Goal: Task Accomplishment & Management: Use online tool/utility

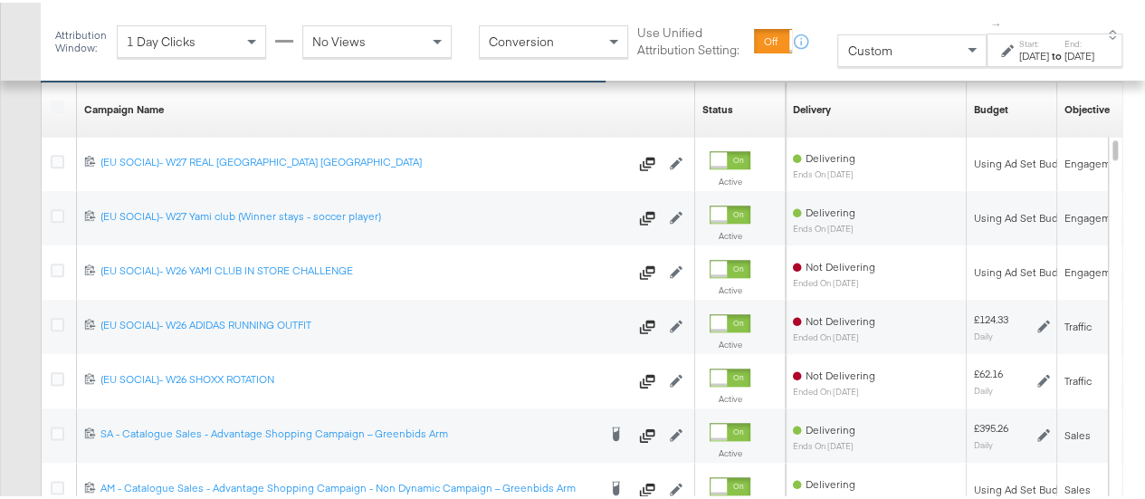
scroll to position [773, 0]
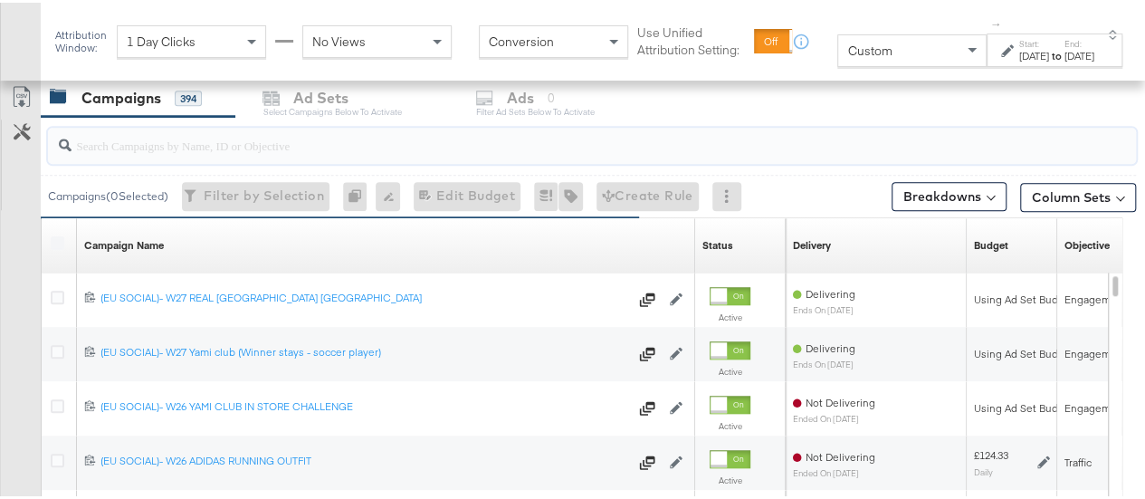
click at [250, 138] on input "search" at bounding box center [555, 135] width 969 height 35
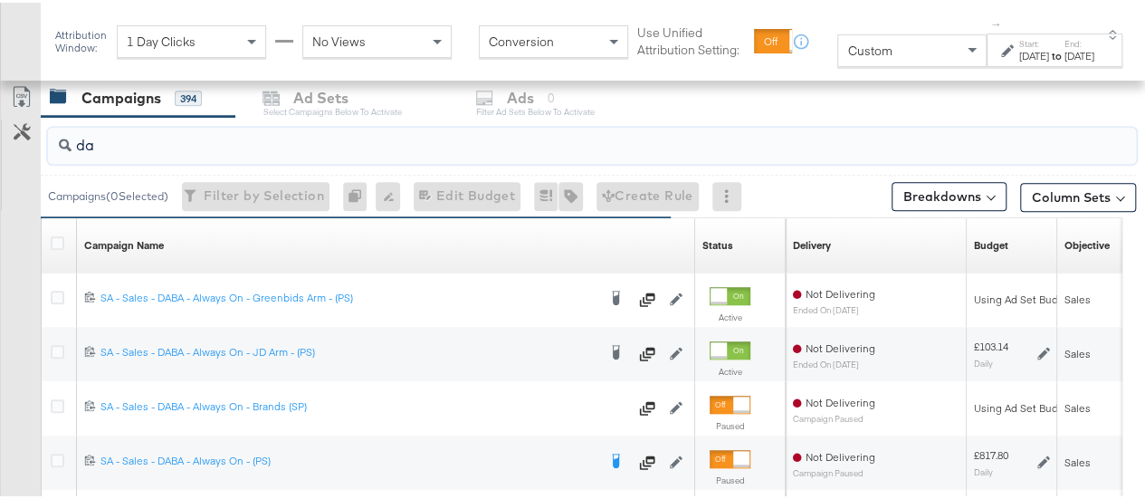
type input "d"
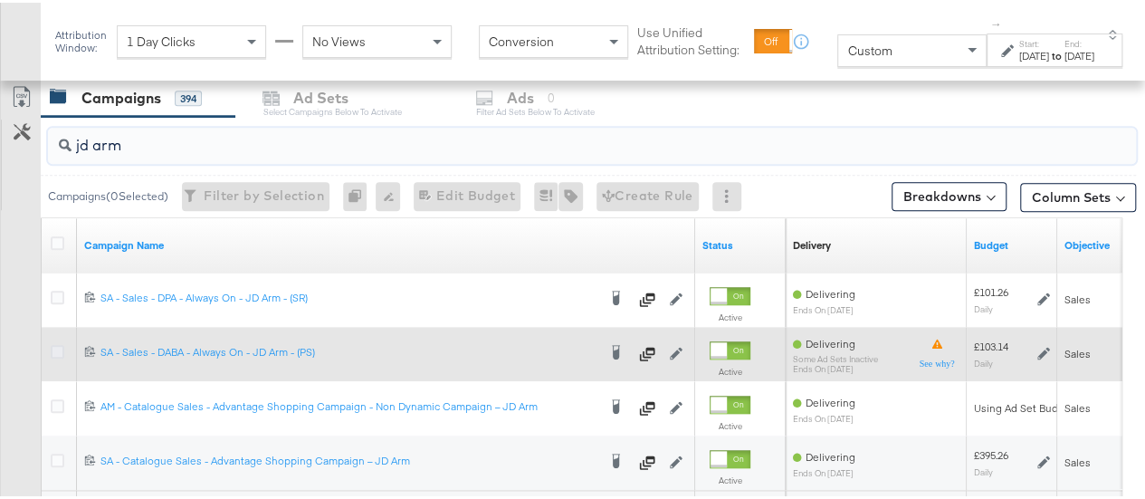
type input "jd arm"
click at [53, 348] on icon at bounding box center [58, 349] width 14 height 14
click at [0, 0] on input "checkbox" at bounding box center [0, 0] width 0 height 0
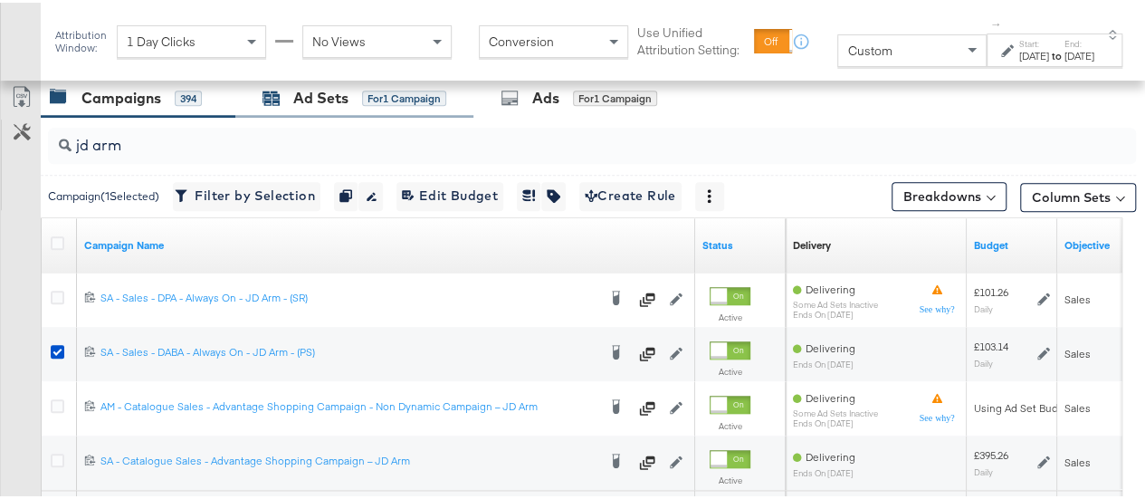
click at [313, 85] on div "Ad Sets" at bounding box center [320, 95] width 55 height 21
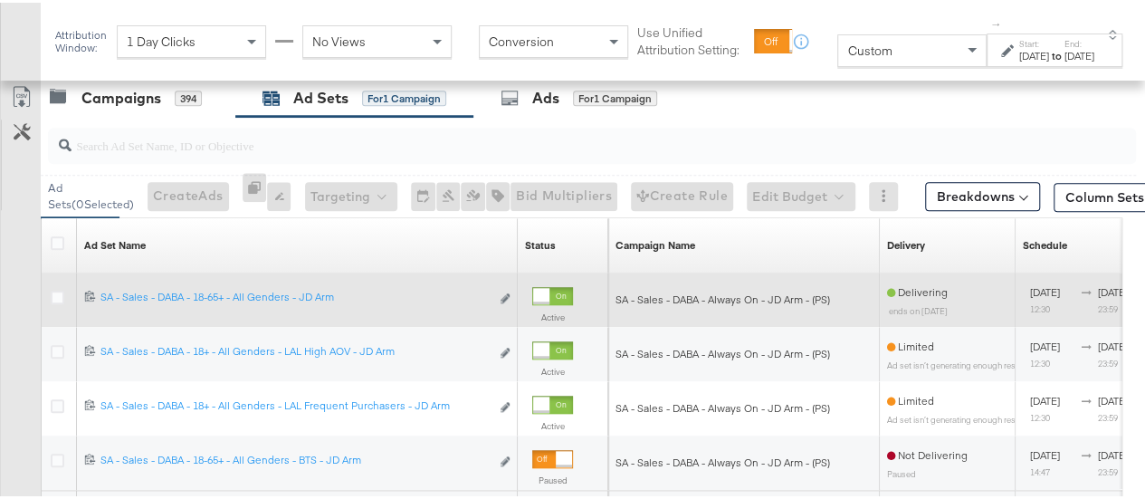
scroll to position [945, 0]
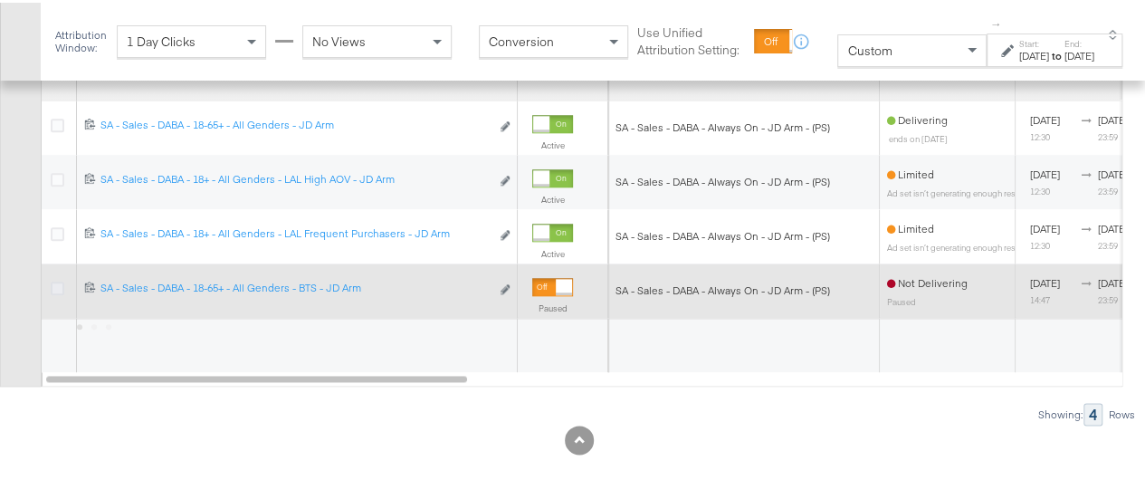
click at [54, 279] on icon at bounding box center [58, 286] width 14 height 14
click at [0, 0] on input "checkbox" at bounding box center [0, 0] width 0 height 0
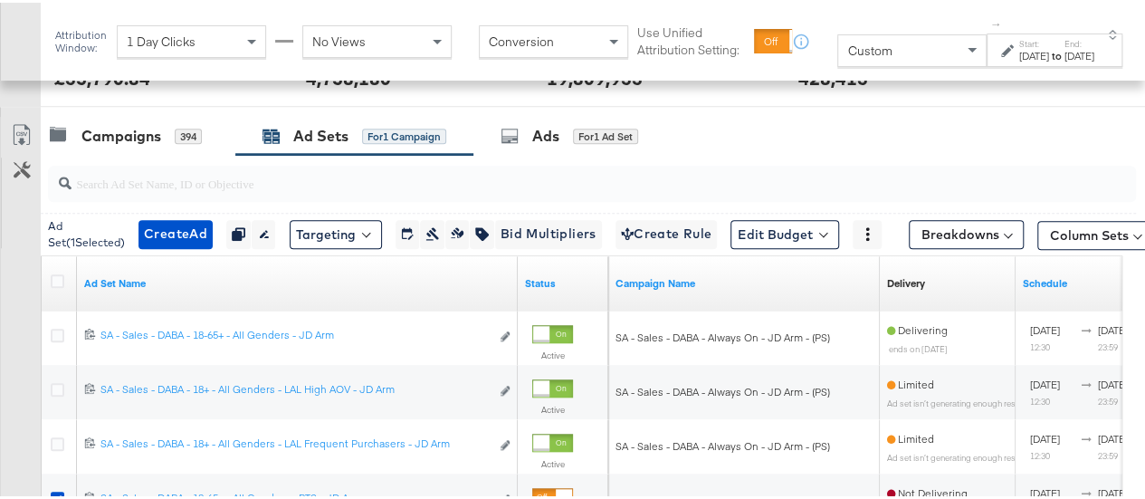
scroll to position [734, 0]
click at [558, 126] on div "Ads" at bounding box center [545, 134] width 27 height 21
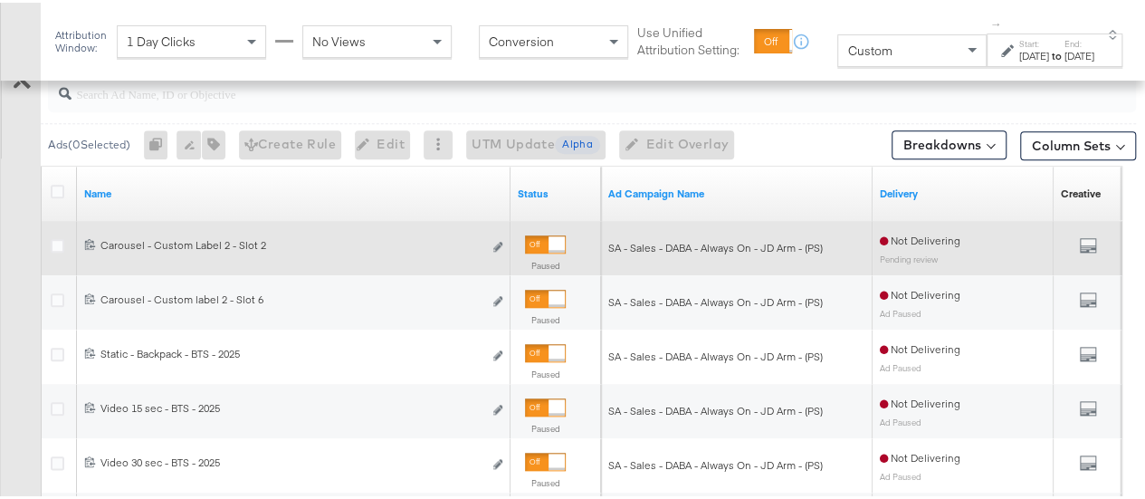
scroll to position [826, 0]
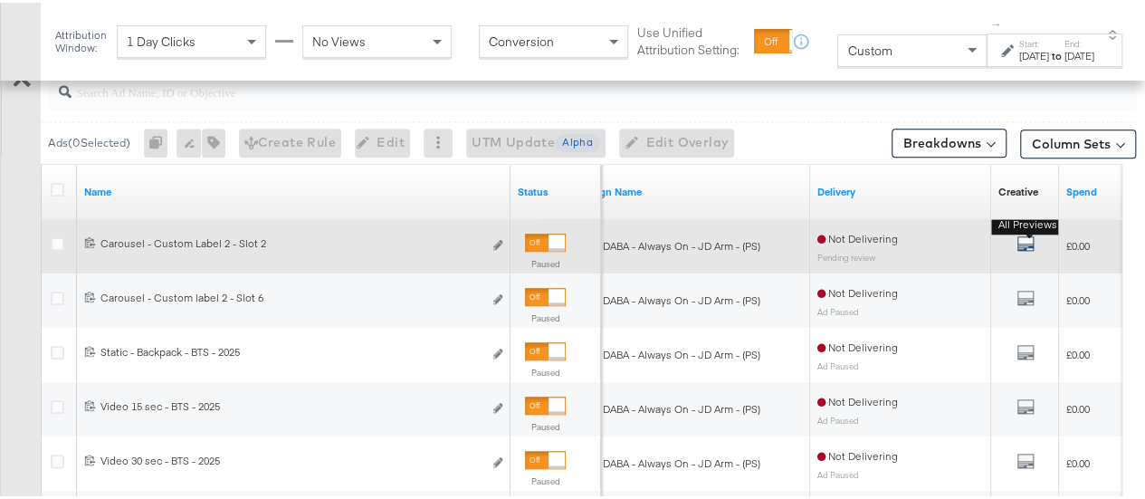
click at [1024, 240] on icon "default" at bounding box center [1025, 241] width 18 height 18
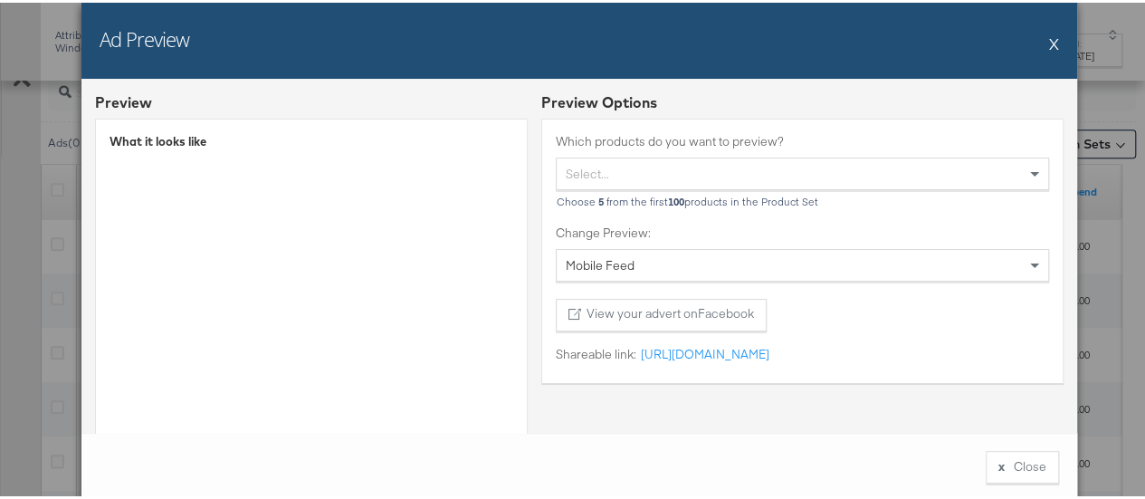
click at [1050, 45] on button "X" at bounding box center [1054, 41] width 10 height 36
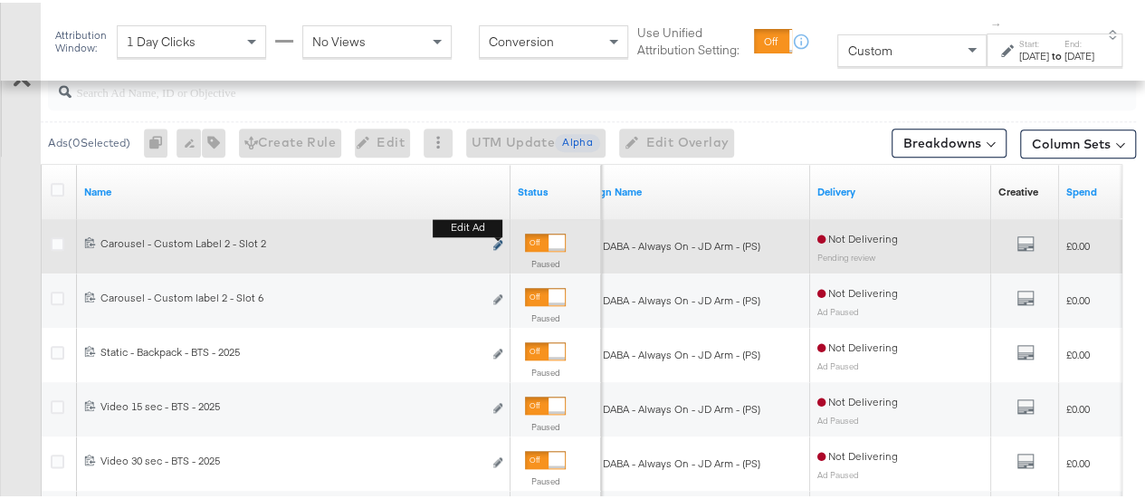
click at [494, 237] on icon "link" at bounding box center [497, 242] width 9 height 10
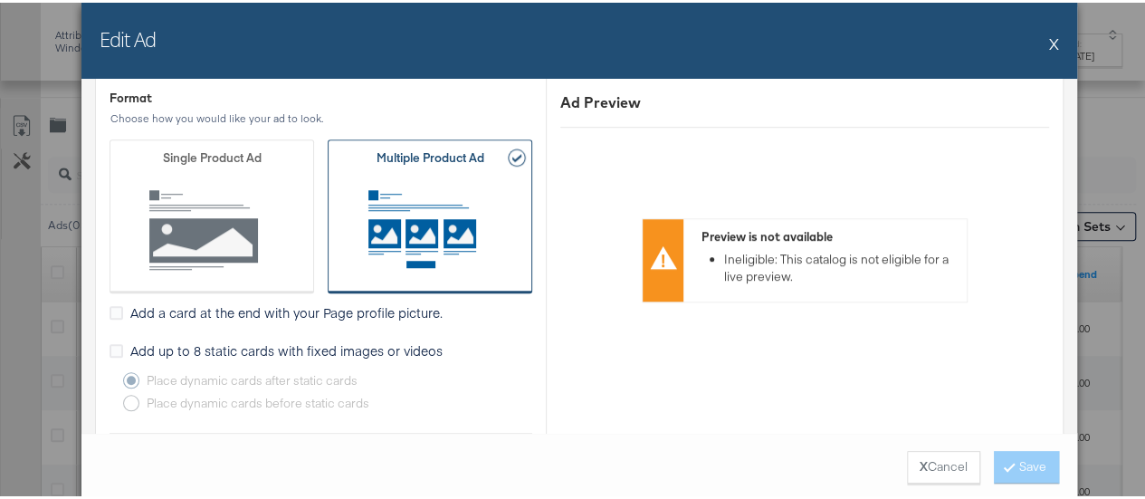
scroll to position [660, 0]
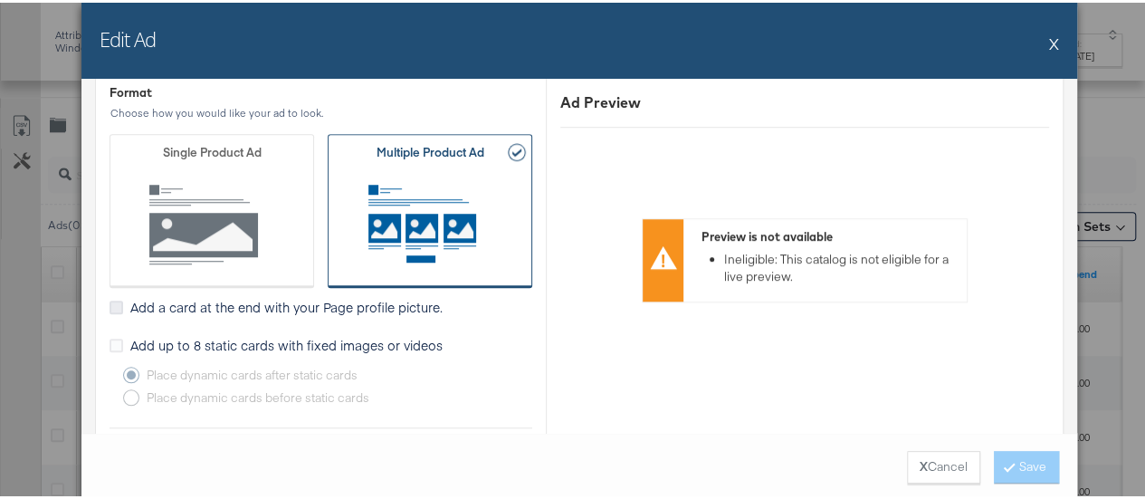
click at [110, 300] on icon at bounding box center [117, 305] width 14 height 14
click at [0, 0] on input "Add a card at the end with your Page profile picture." at bounding box center [0, 0] width 0 height 0
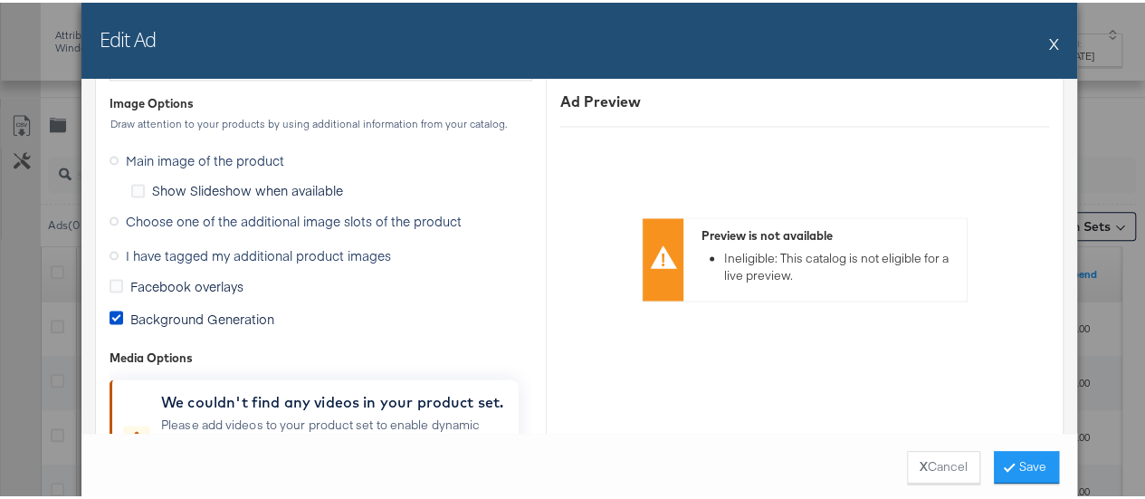
scroll to position [1512, 0]
click at [112, 213] on label "Choose one of the additional image slots of the product" at bounding box center [289, 218] width 359 height 27
click at [0, 0] on input "Choose one of the additional image slots of the product" at bounding box center [0, 0] width 0 height 0
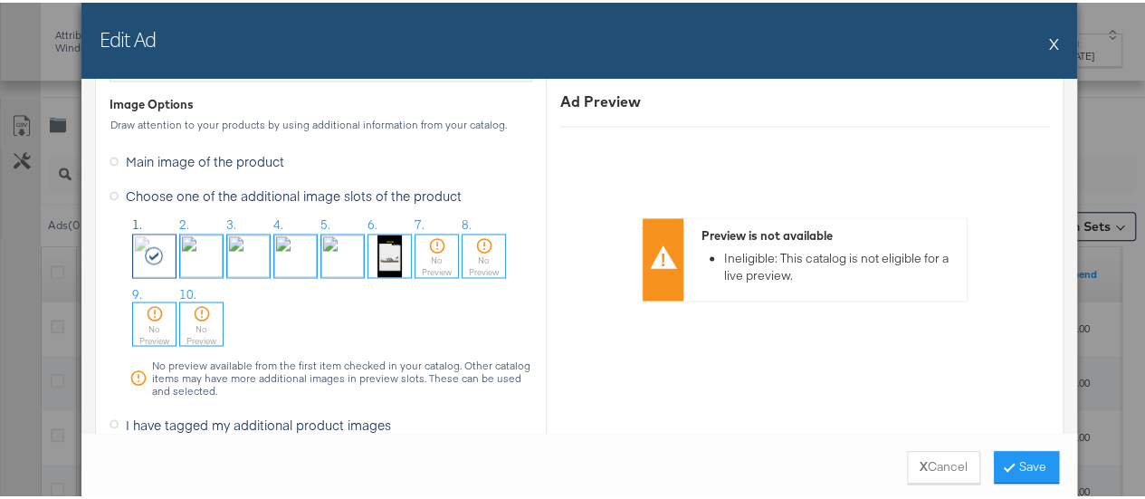
click at [188, 257] on img at bounding box center [201, 253] width 43 height 43
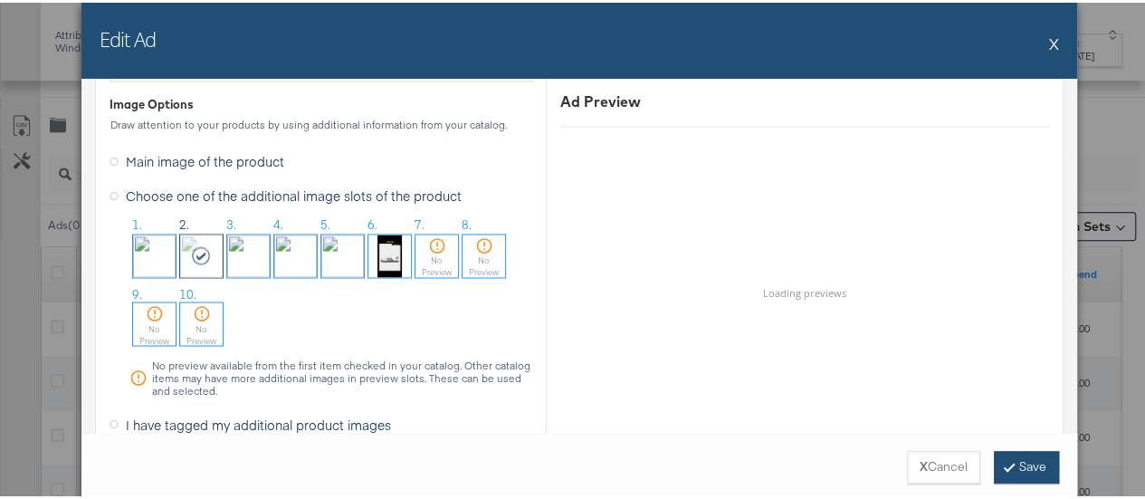
click at [1012, 464] on button "Save" at bounding box center [1026, 464] width 65 height 33
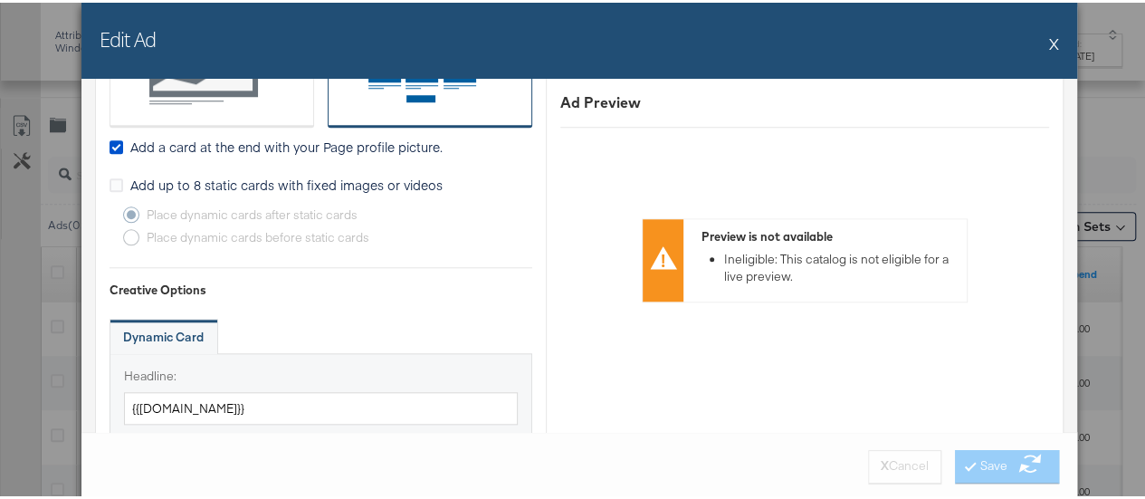
scroll to position [819, 0]
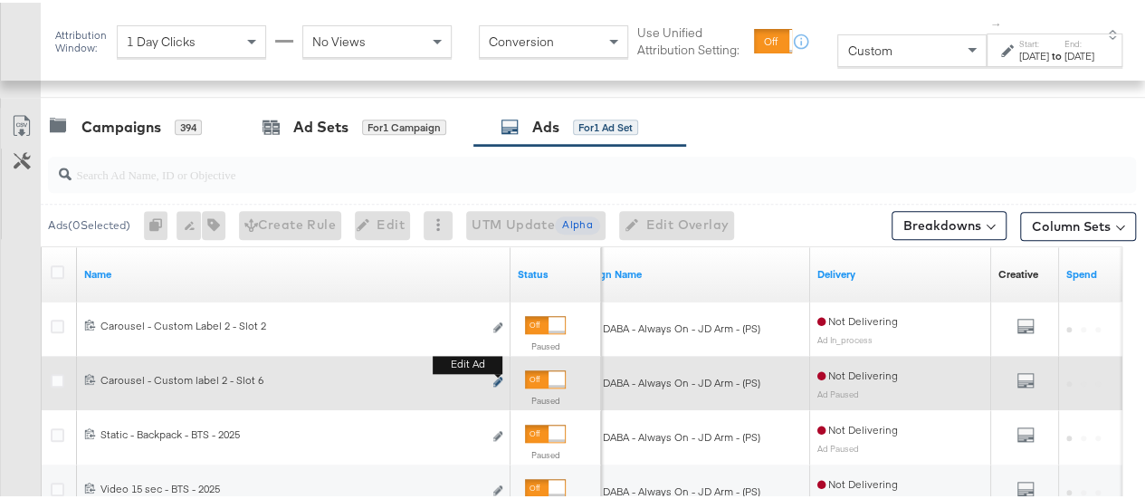
click at [495, 376] on icon "link" at bounding box center [497, 379] width 9 height 10
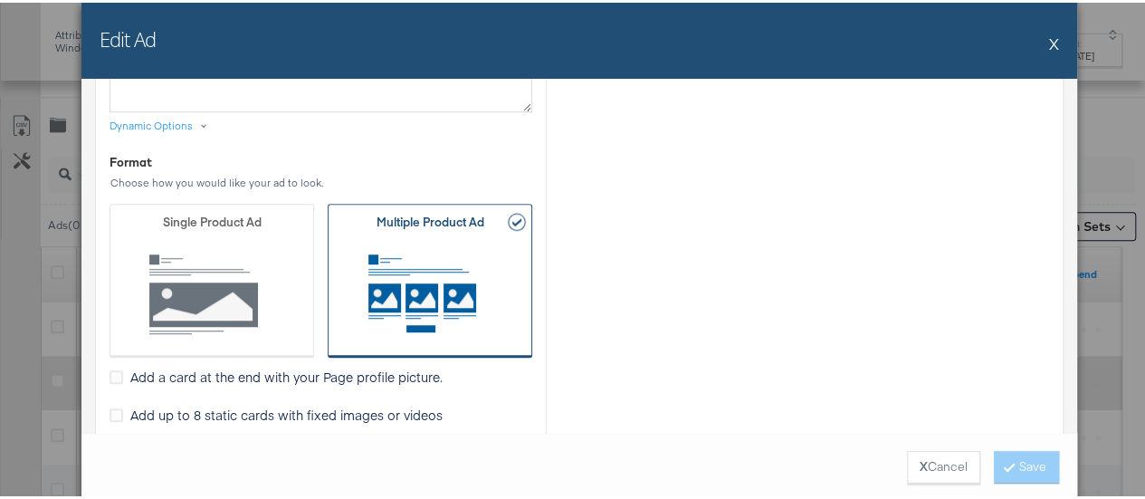
scroll to position [847, 0]
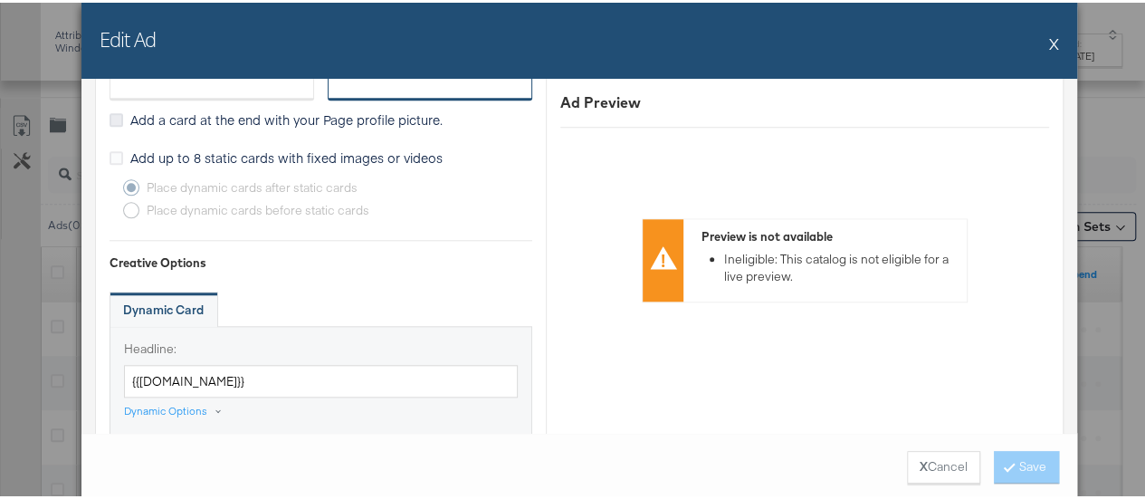
click at [110, 112] on icon at bounding box center [117, 117] width 14 height 14
click at [0, 0] on input "Add a card at the end with your Page profile picture." at bounding box center [0, 0] width 0 height 0
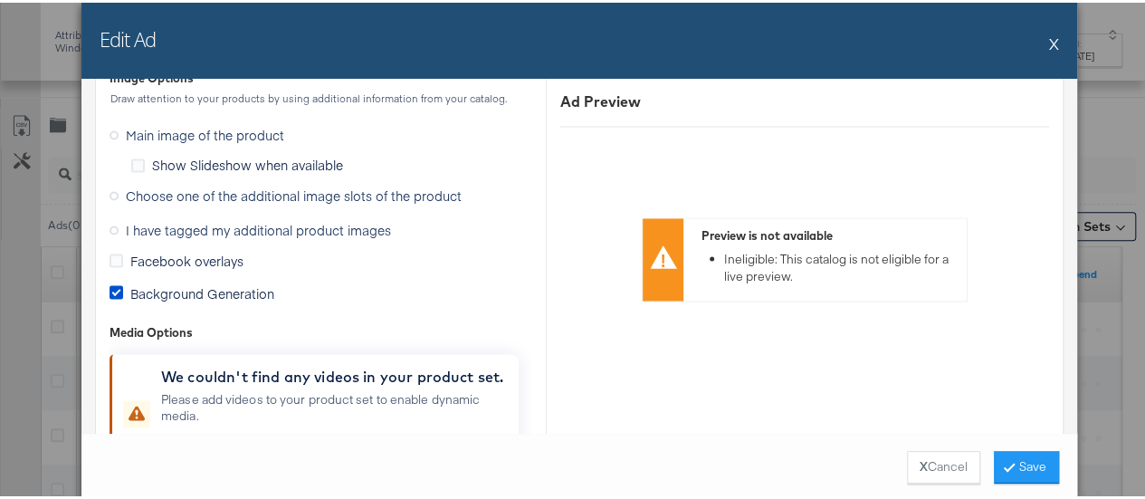
scroll to position [1550, 0]
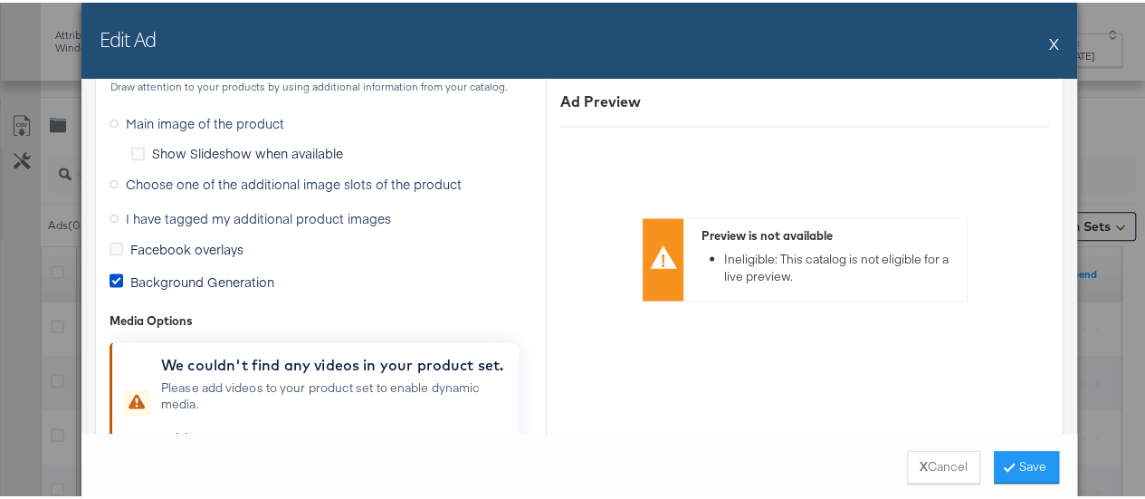
click at [110, 176] on icon at bounding box center [114, 180] width 9 height 9
click at [0, 0] on input "Choose one of the additional image slots of the product" at bounding box center [0, 0] width 0 height 0
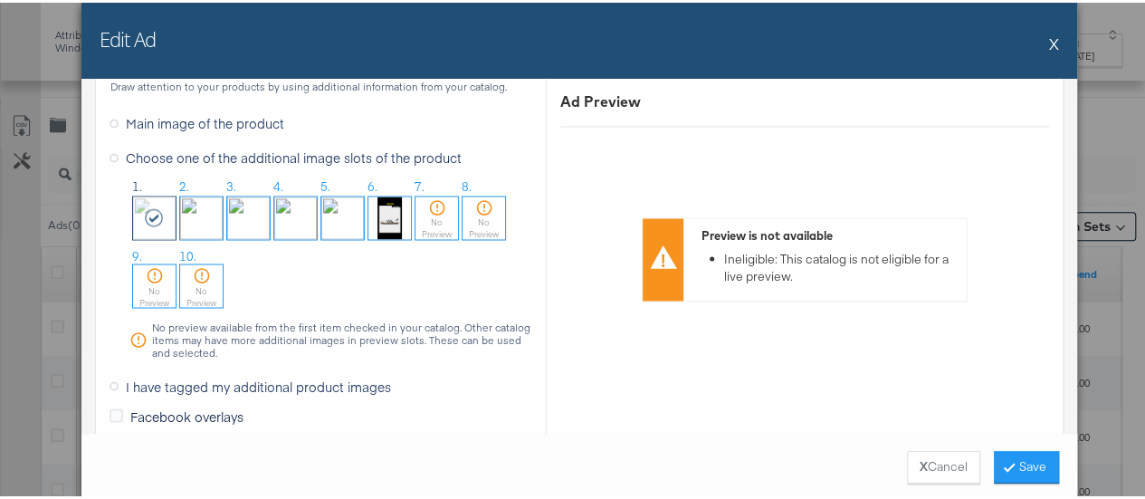
click at [368, 214] on img at bounding box center [389, 215] width 43 height 43
click at [1005, 470] on button "Save" at bounding box center [1026, 464] width 65 height 33
